Goal: Browse casually

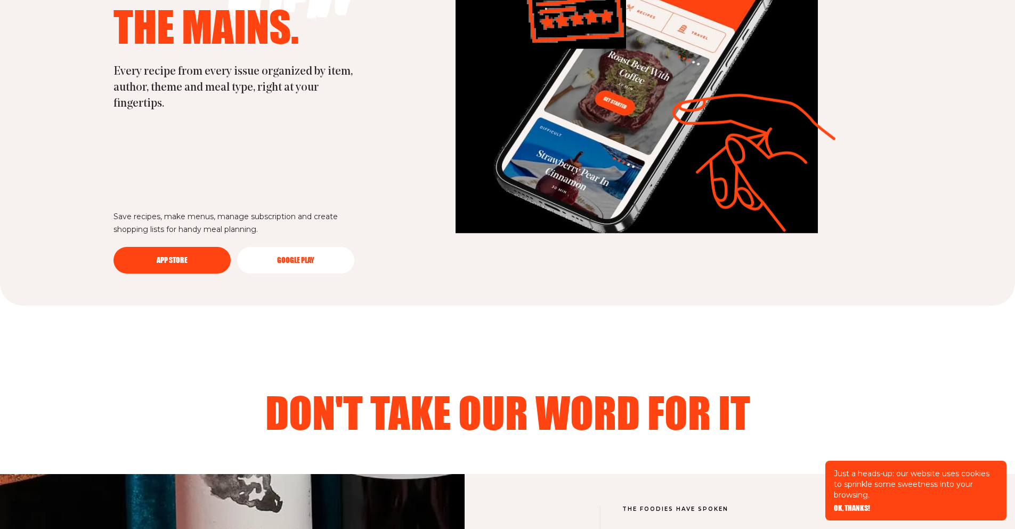
scroll to position [3071, 0]
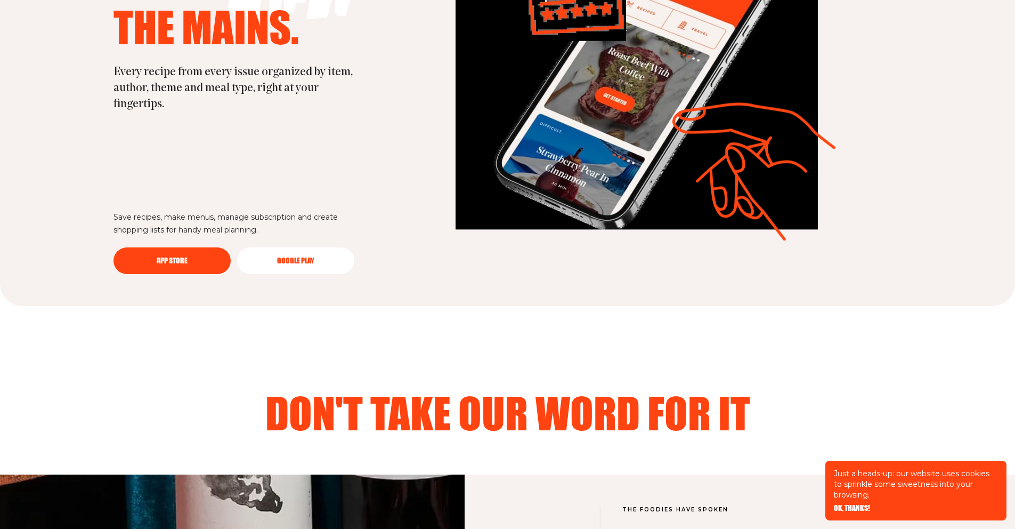
click at [473, 370] on main "Just a heads-up: our website uses cookies to sprinkle some sweetness into your …" at bounding box center [507, 117] width 1015 height 6377
click at [482, 311] on main "Just a heads-up: our website uses cookies to sprinkle some sweetness into your …" at bounding box center [507, 117] width 1015 height 6377
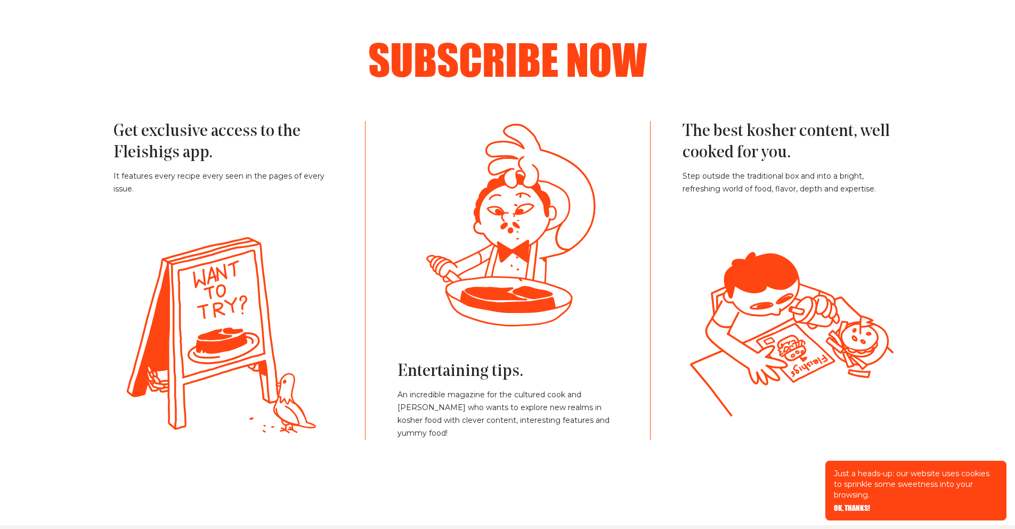
scroll to position [2408, 0]
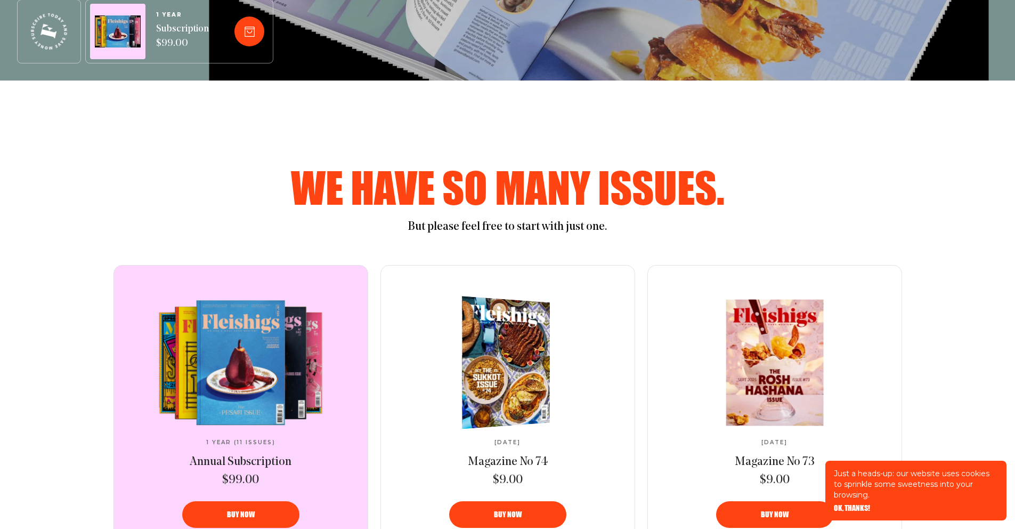
scroll to position [49, 0]
